Goal: Task Accomplishment & Management: Complete application form

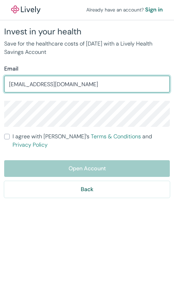
type input "[EMAIL_ADDRESS][DOMAIN_NAME]"
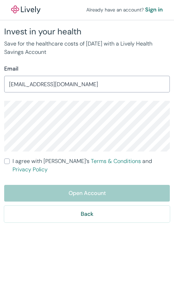
click at [7, 160] on input "I agree with Lively’s Terms & Conditions and Privacy Policy" at bounding box center [7, 162] width 6 height 6
checkbox input "true"
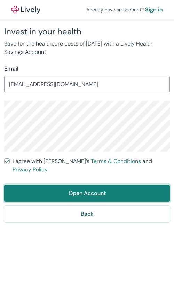
click at [87, 190] on button "Open Account" at bounding box center [86, 193] width 165 height 17
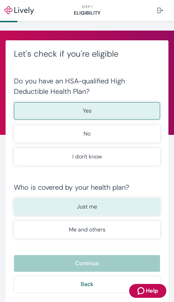
click at [84, 209] on p "Just me" at bounding box center [87, 207] width 20 height 8
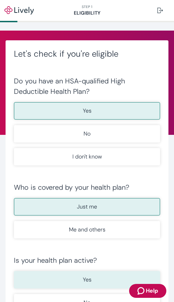
click at [83, 281] on p "Yes" at bounding box center [87, 280] width 9 height 8
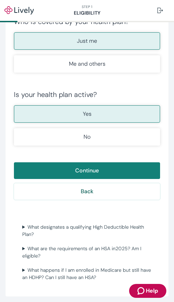
scroll to position [174, 0]
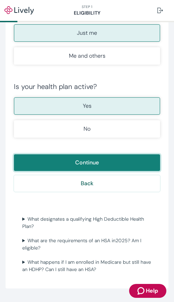
click at [88, 165] on button "Continue" at bounding box center [87, 162] width 146 height 17
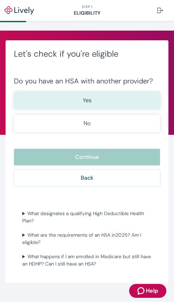
click at [85, 105] on button "Yes" at bounding box center [87, 100] width 146 height 17
